Goal: Browse casually

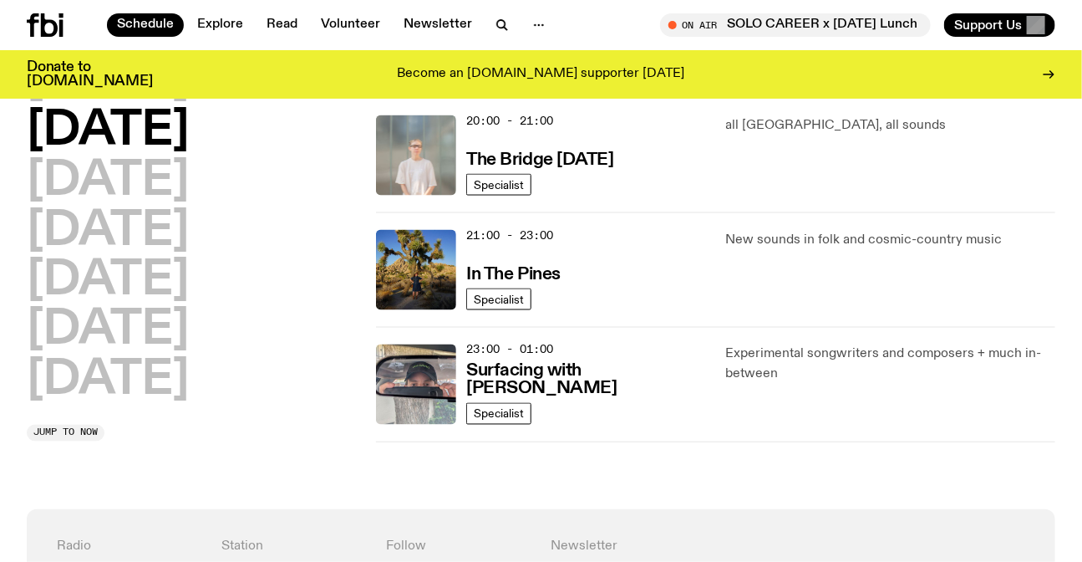
scroll to position [1058, 0]
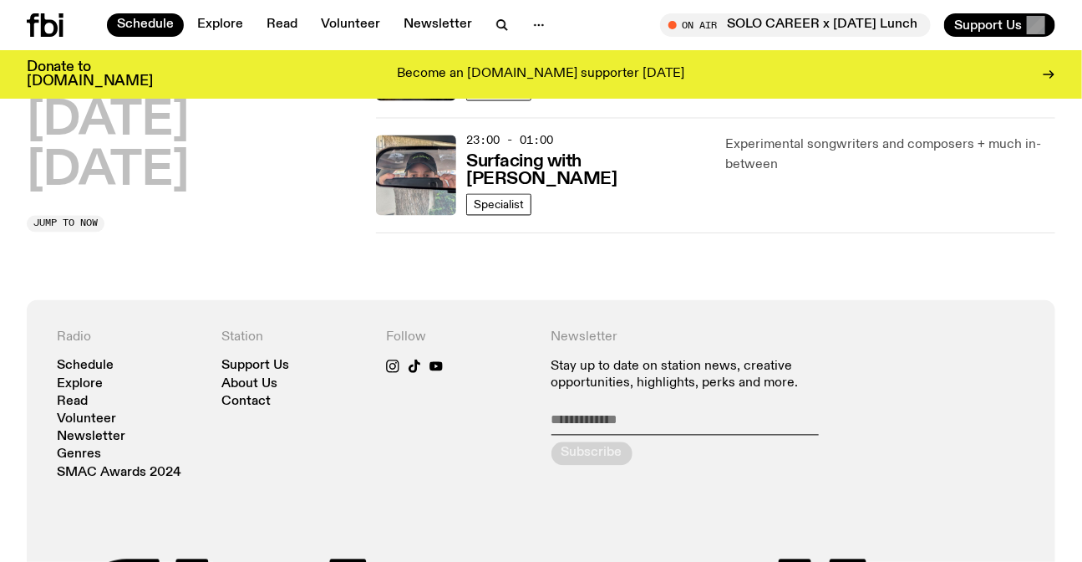
click at [80, 20] on div at bounding box center [67, 24] width 80 height 23
click at [58, 24] on icon at bounding box center [45, 24] width 37 height 23
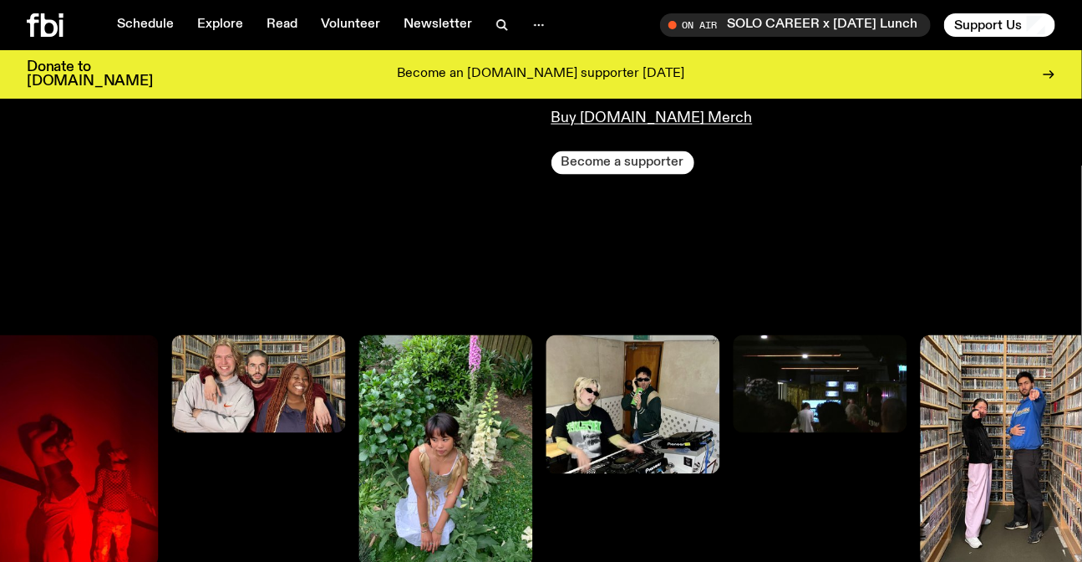
scroll to position [746, 0]
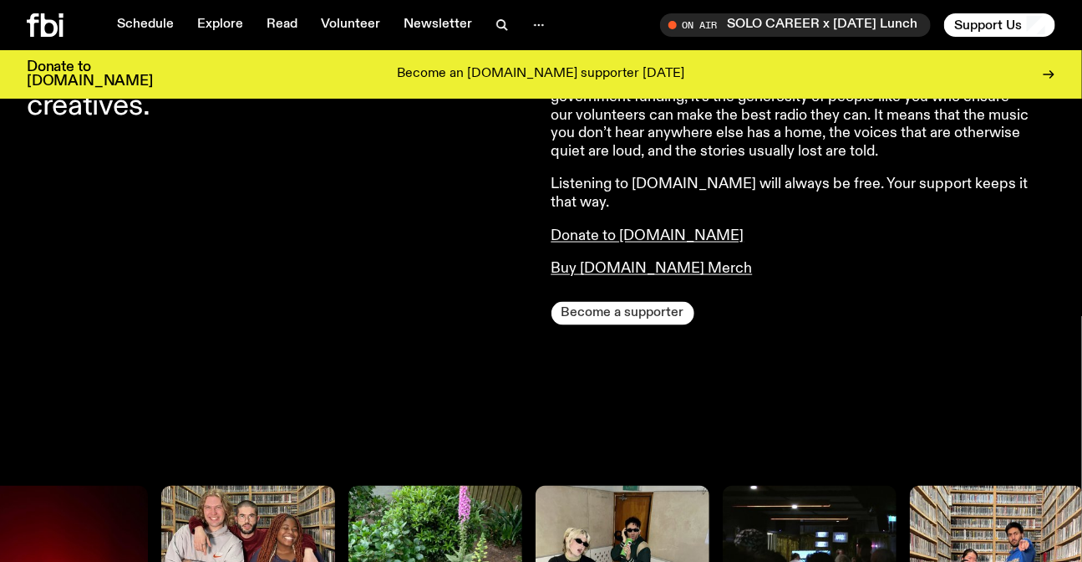
click at [633, 302] on button "Become a supporter" at bounding box center [623, 313] width 143 height 23
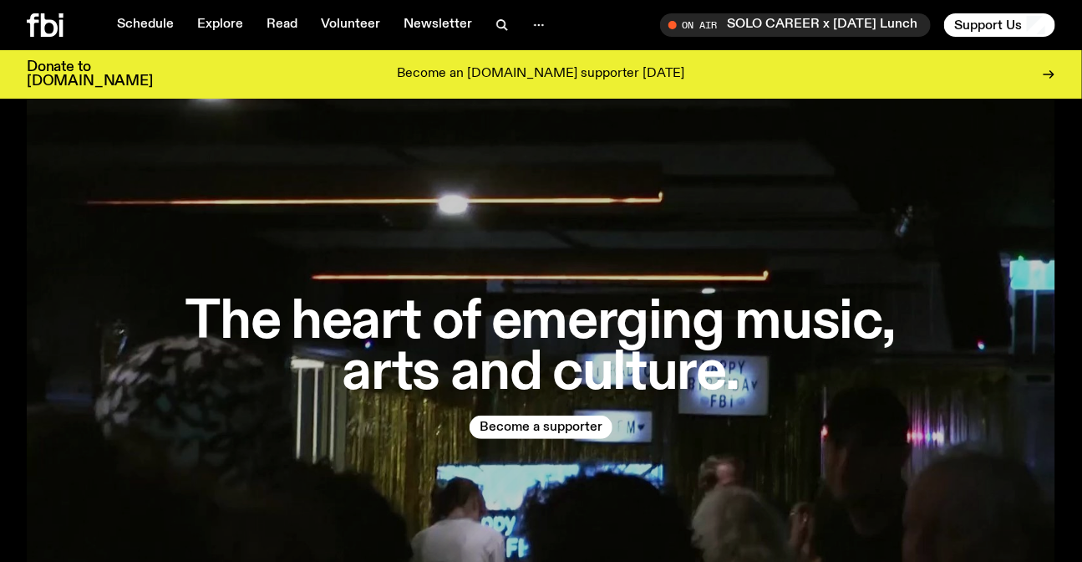
scroll to position [0, 0]
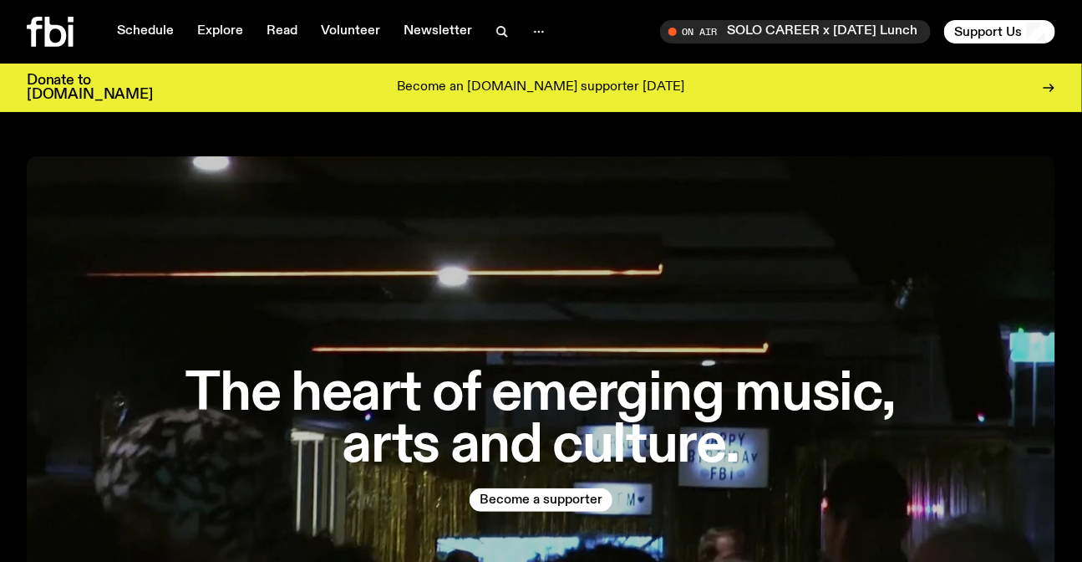
click at [22, 30] on div "Schedule Explore Read Volunteer Newsletter On Air SOLO CAREER x Tuesday Lunch T…" at bounding box center [541, 32] width 1082 height 64
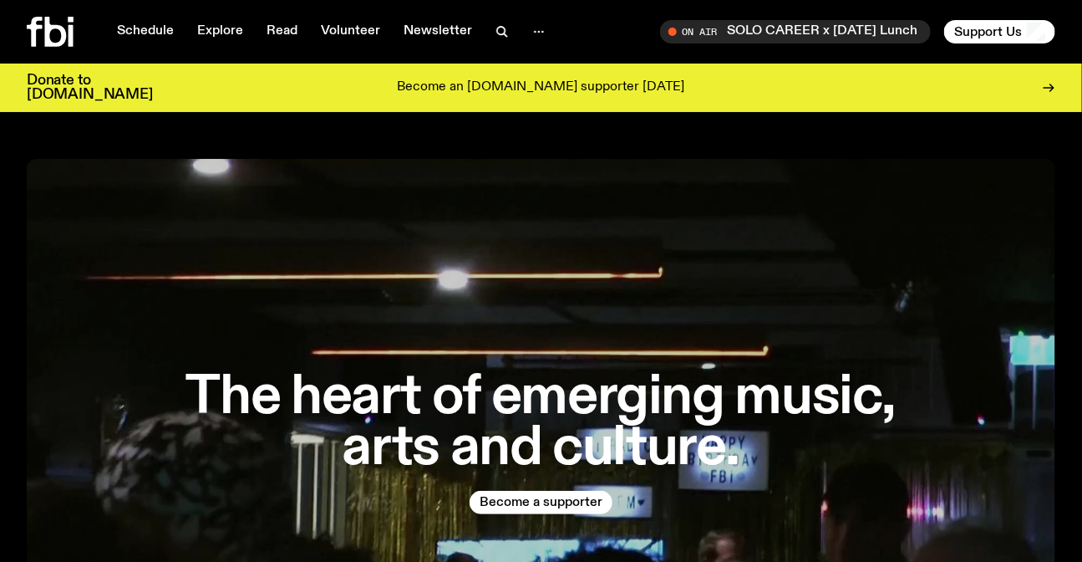
click at [38, 34] on icon at bounding box center [50, 32] width 47 height 30
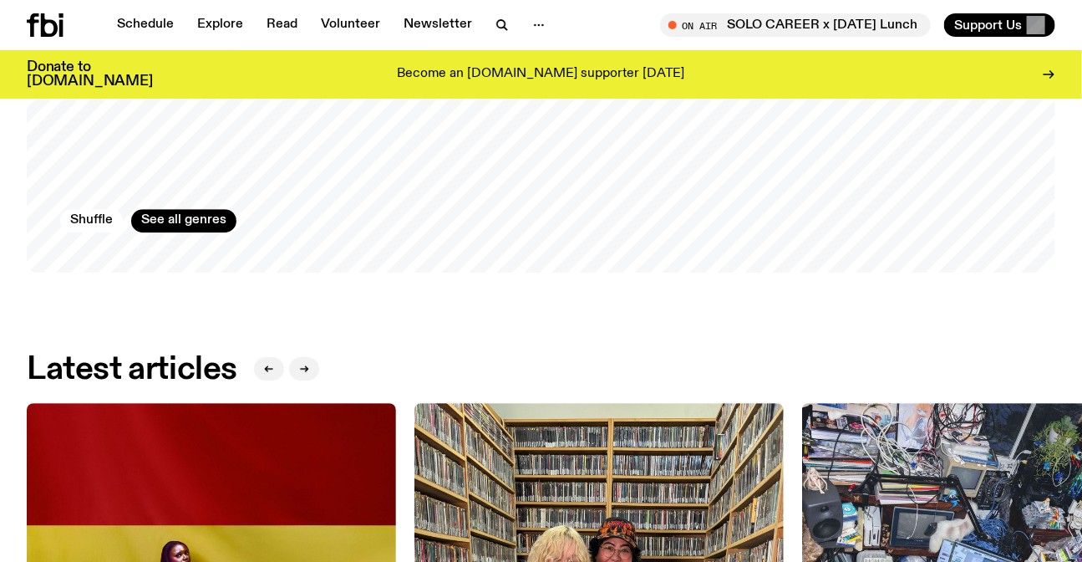
scroll to position [1355, 0]
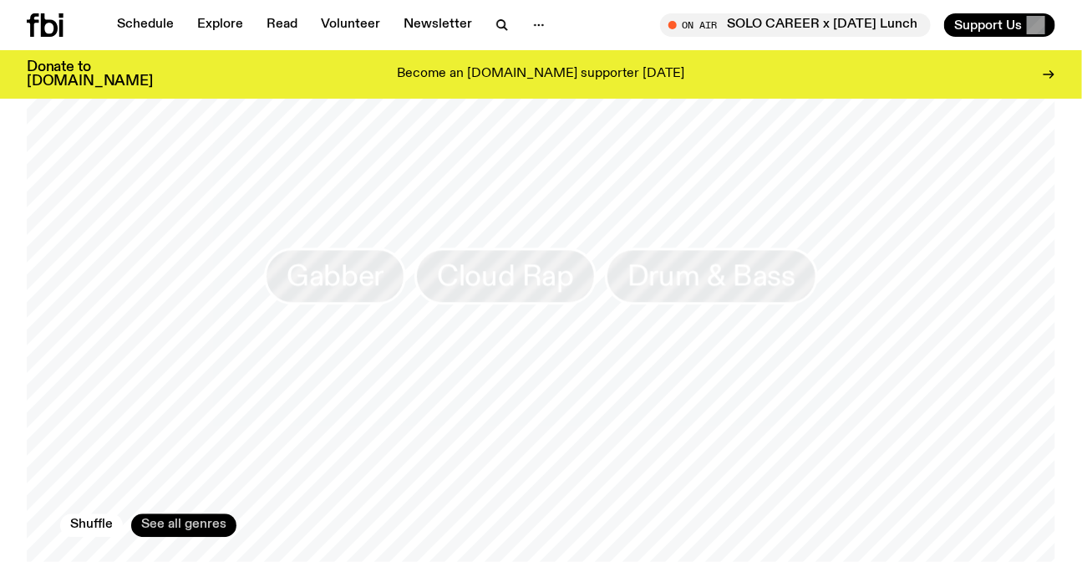
click at [186, 526] on link "See all genres" at bounding box center [183, 524] width 105 height 23
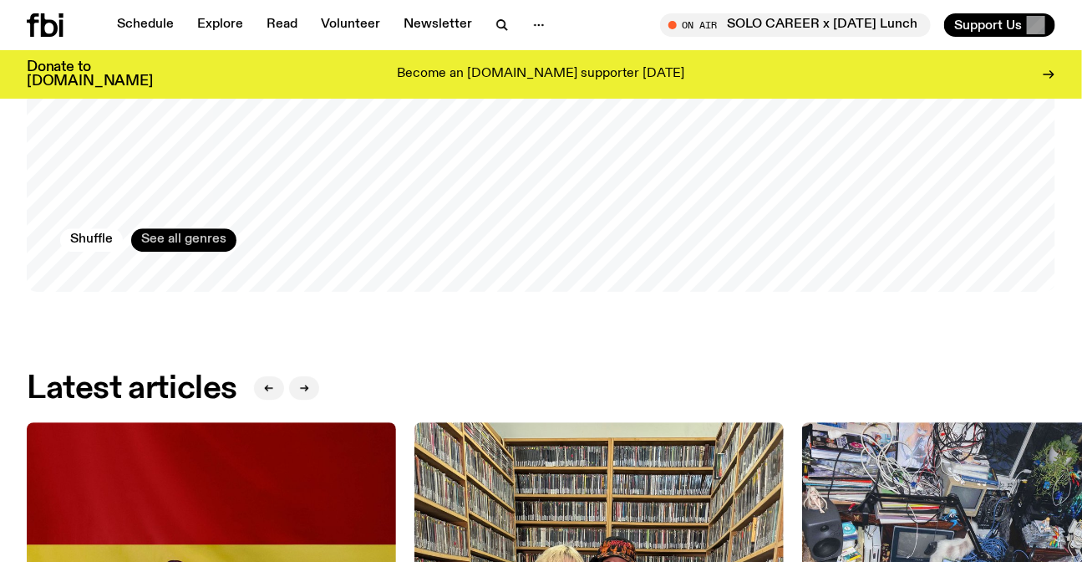
scroll to position [1570, 0]
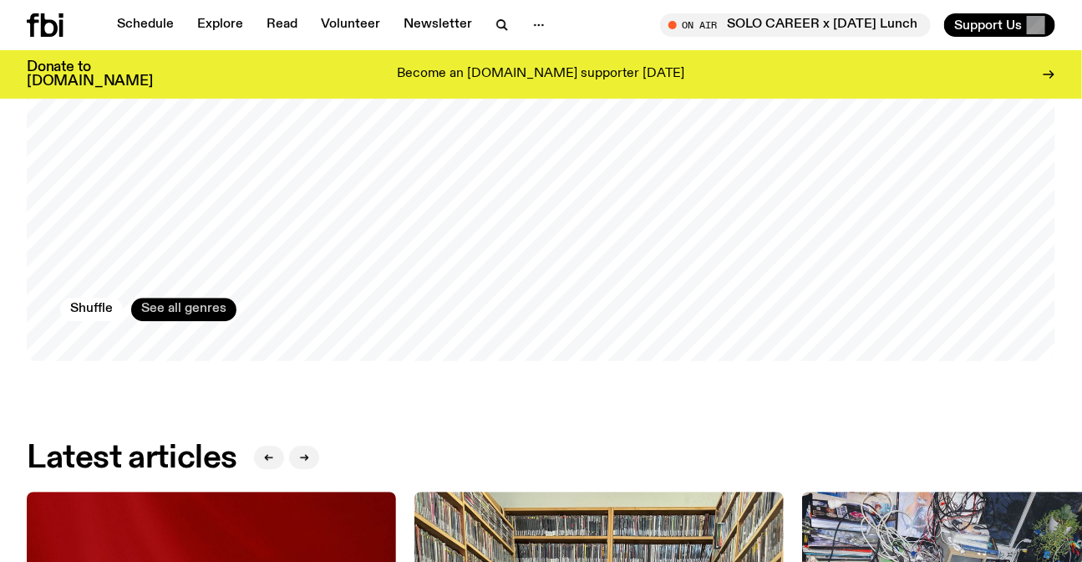
click at [181, 308] on link "See all genres" at bounding box center [183, 309] width 105 height 23
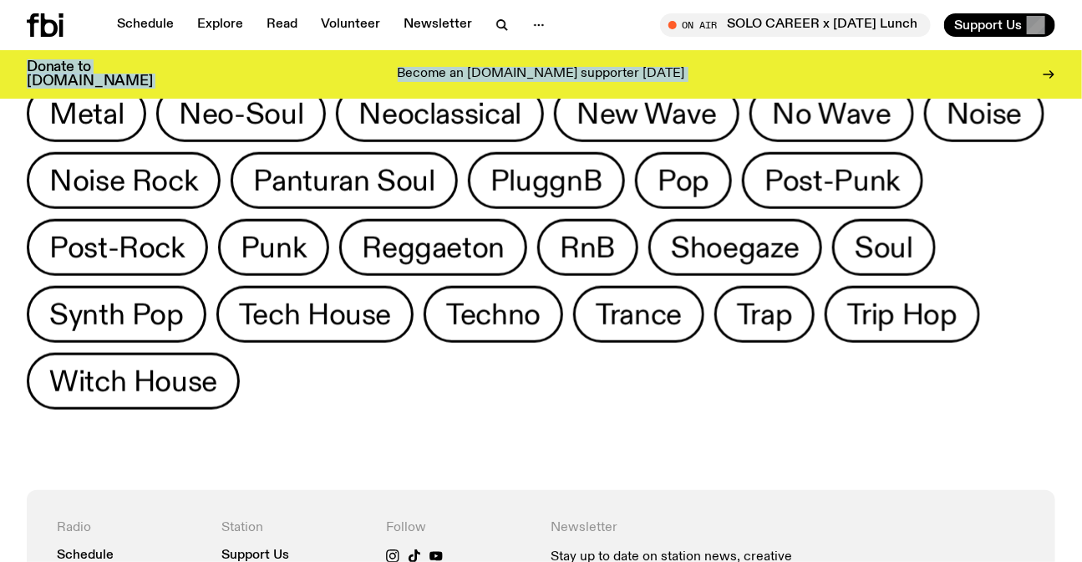
drag, startPoint x: 356, startPoint y: 289, endPoint x: 0, endPoint y: 23, distance: 444.3
click at [0, 23] on div "Schedule Explore Read Volunteer Newsletter About Us Contact Champions of emergi…" at bounding box center [541, 236] width 1082 height 1663
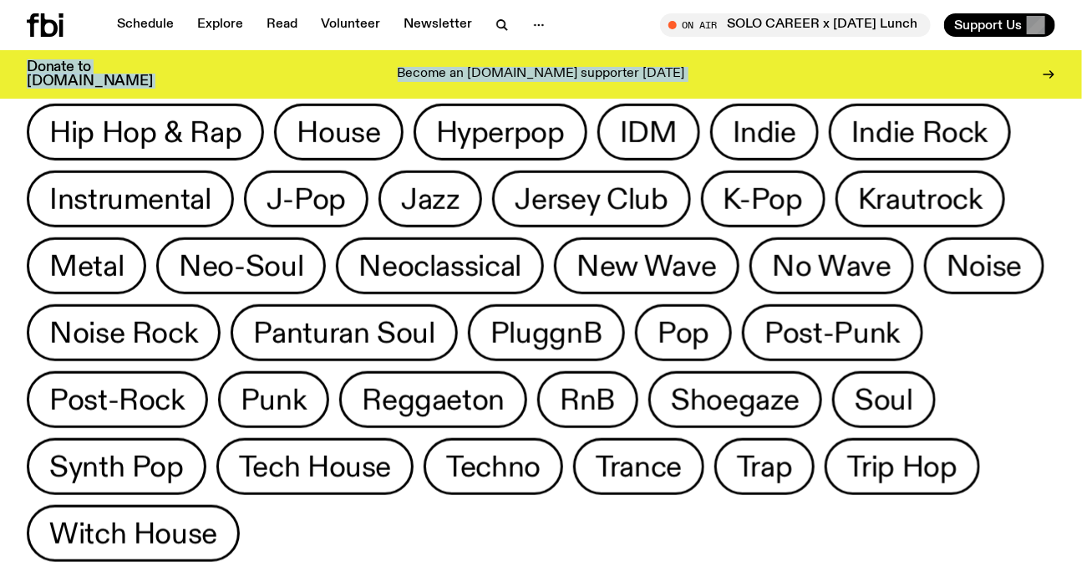
click at [0, 294] on div "Afro-House Afrobeats Amapiano Ambient Baile Funk Baltimore Club Breaks Cloud Ra…" at bounding box center [541, 171] width 1082 height 939
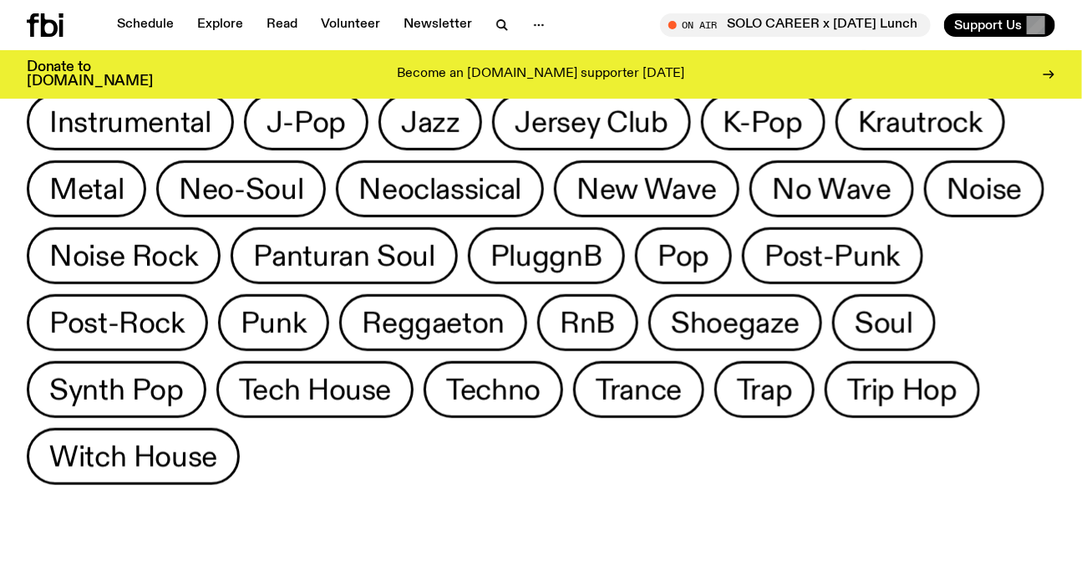
scroll to position [519, 0]
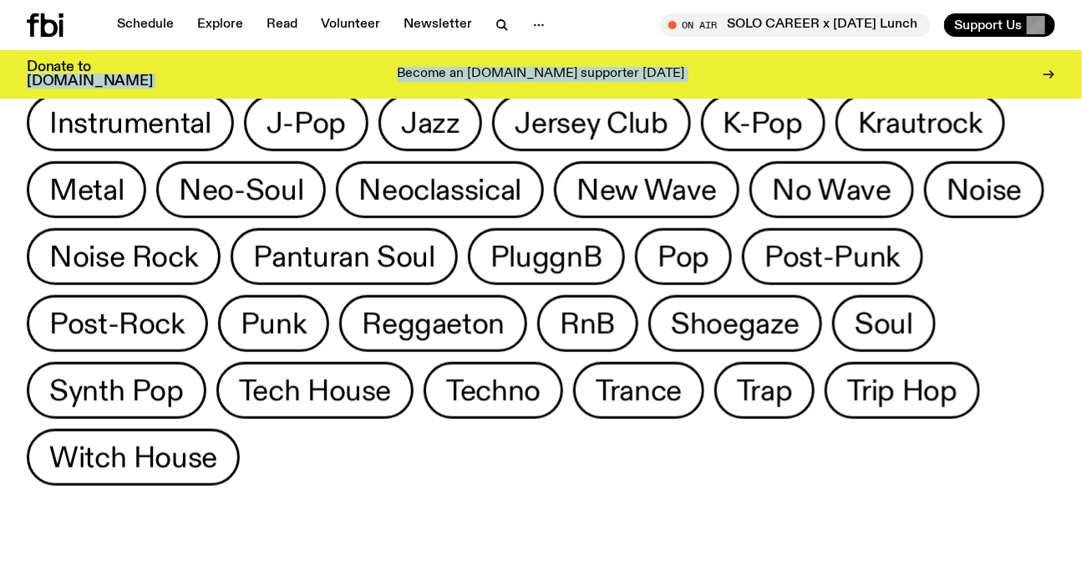
drag, startPoint x: 864, startPoint y: 465, endPoint x: 0, endPoint y: 78, distance: 947.1
click at [0, 78] on div "Schedule Explore Read Volunteer Newsletter About Us Contact Champions of emergi…" at bounding box center [541, 312] width 1082 height 1663
click at [0, 173] on div "Afro-House Afrobeats Amapiano Ambient Baile Funk Baltimore Club Breaks Cloud Ra…" at bounding box center [541, 95] width 1082 height 939
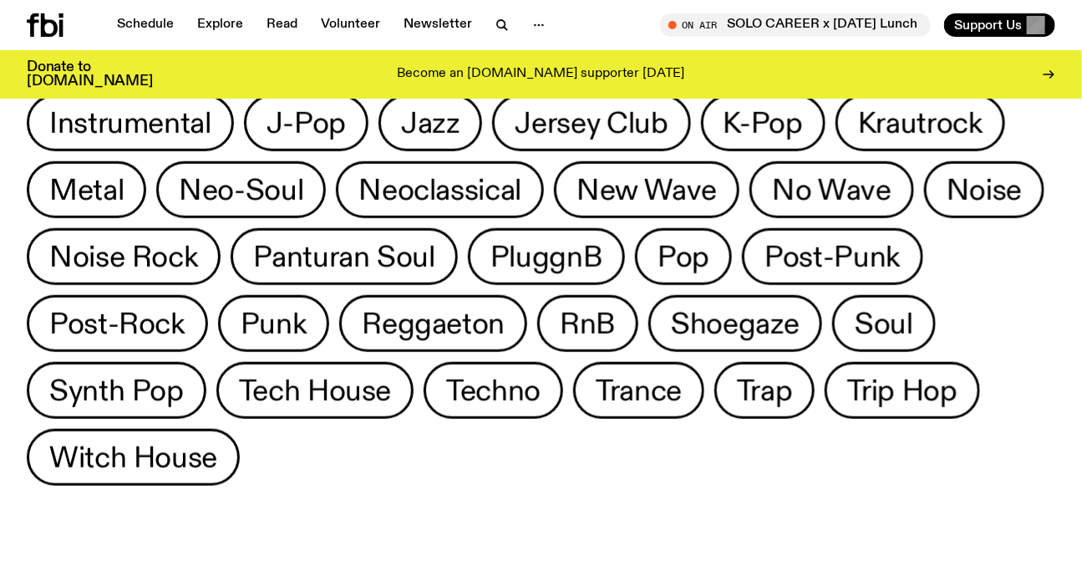
drag, startPoint x: 2, startPoint y: 185, endPoint x: 8, endPoint y: -8, distance: 193.2
click at [813, 485] on div "Afro-House Afrobeats Amapiano Ambient Baile Funk Baltimore Club Breaks Cloud Ra…" at bounding box center [541, 60] width 1029 height 869
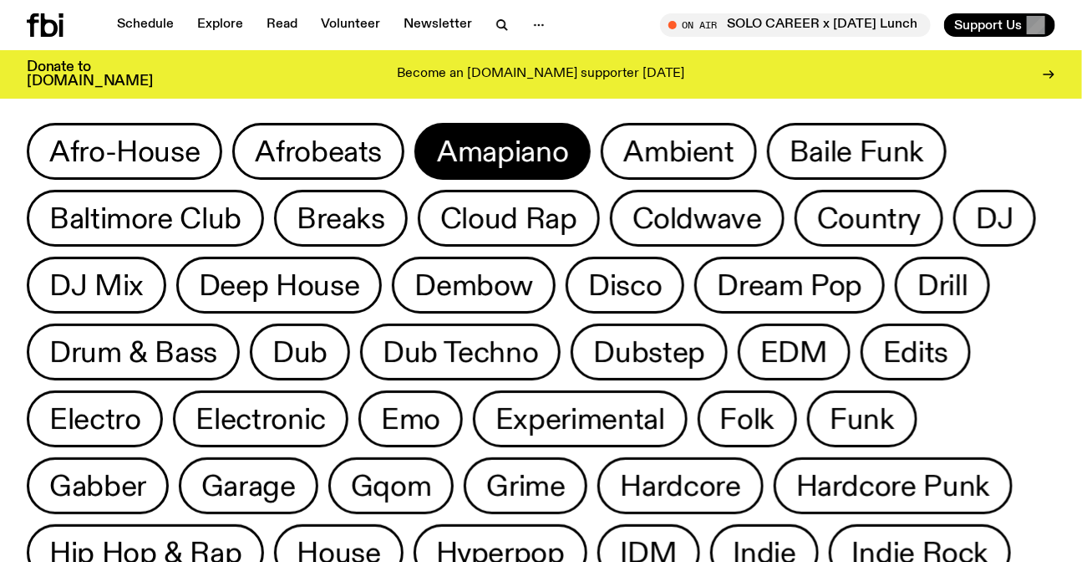
scroll to position [0, 0]
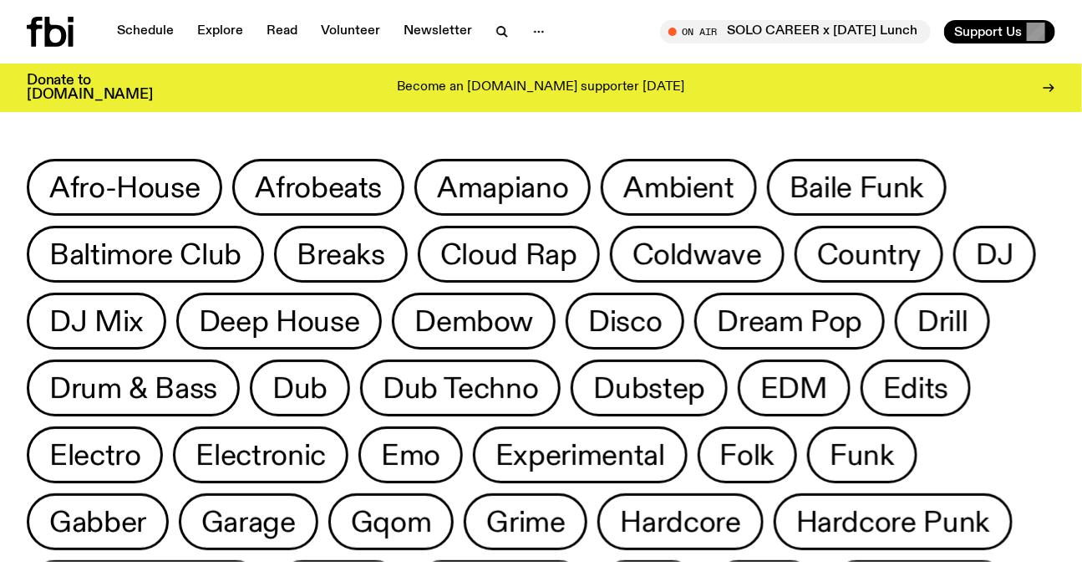
drag, startPoint x: 1006, startPoint y: 167, endPoint x: 1034, endPoint y: 409, distance: 243.1
click at [29, 42] on icon at bounding box center [50, 32] width 47 height 30
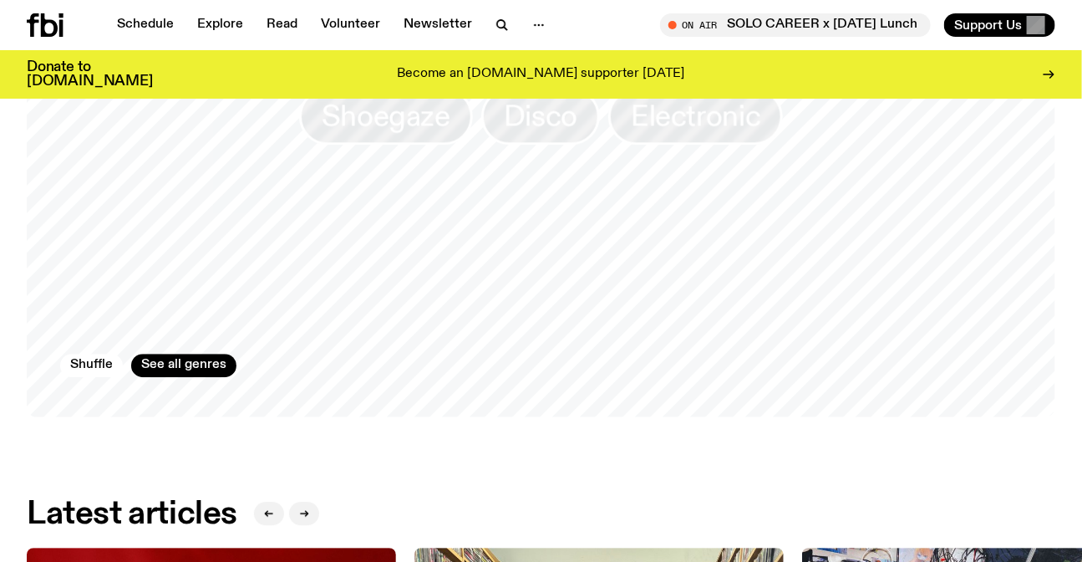
scroll to position [1431, 0]
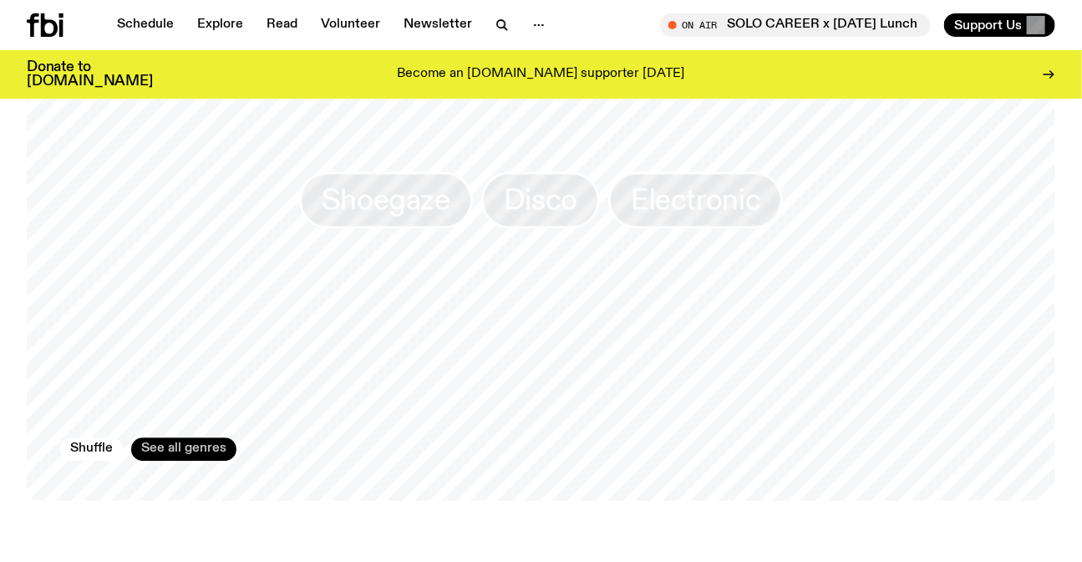
click at [179, 455] on link "See all genres" at bounding box center [183, 448] width 105 height 23
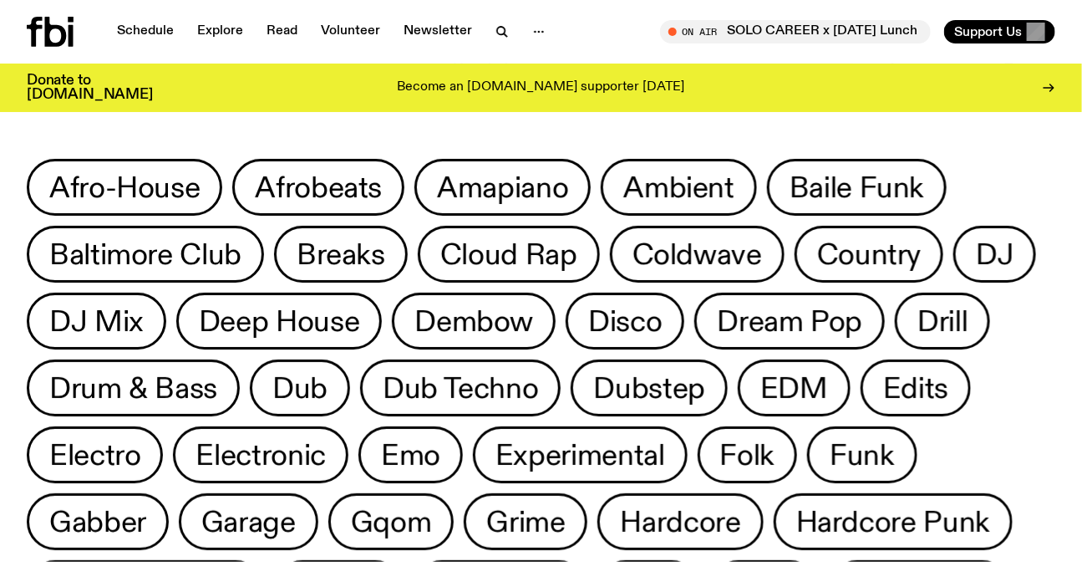
click at [45, 32] on icon at bounding box center [56, 32] width 22 height 30
